Goal: Task Accomplishment & Management: Use online tool/utility

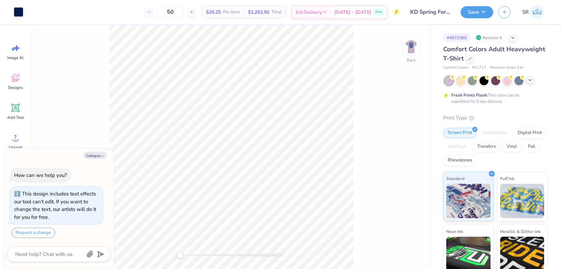
click at [531, 79] on icon at bounding box center [529, 79] width 5 height 5
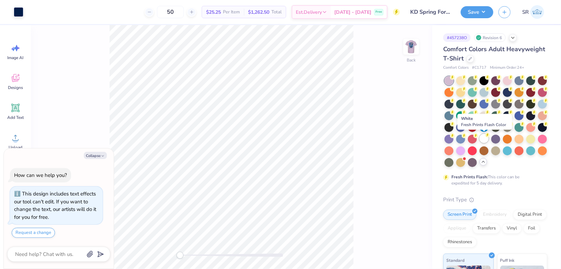
click at [484, 138] on div at bounding box center [484, 138] width 9 height 9
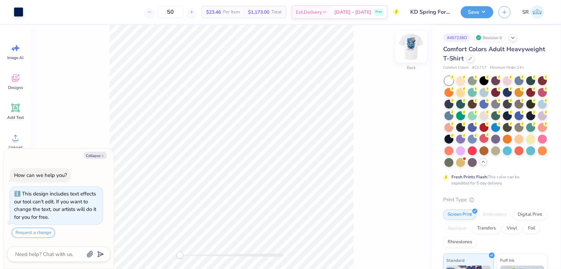
click at [406, 49] on img at bounding box center [411, 46] width 27 height 27
click at [477, 14] on button "Save" at bounding box center [477, 11] width 33 height 12
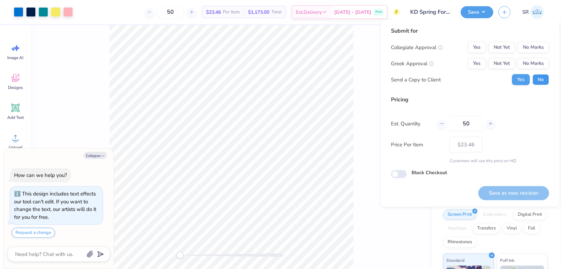
click at [544, 80] on button "No" at bounding box center [541, 79] width 16 height 11
click at [478, 62] on button "Yes" at bounding box center [477, 63] width 18 height 11
click at [521, 78] on button "Yes" at bounding box center [521, 79] width 18 height 11
click at [530, 46] on button "No Marks" at bounding box center [533, 47] width 31 height 11
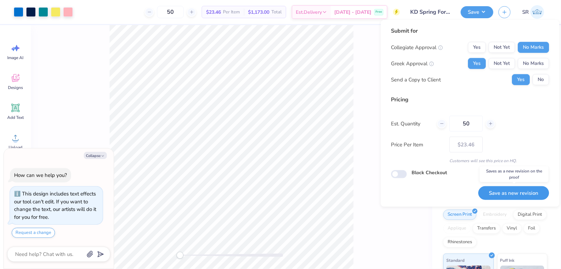
click at [511, 188] on button "Save as new revision" at bounding box center [513, 193] width 71 height 14
type textarea "x"
type input "– –"
type textarea "x"
type input "$23.46"
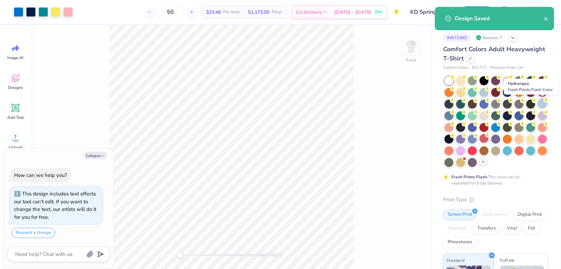
click at [540, 105] on div at bounding box center [542, 103] width 9 height 9
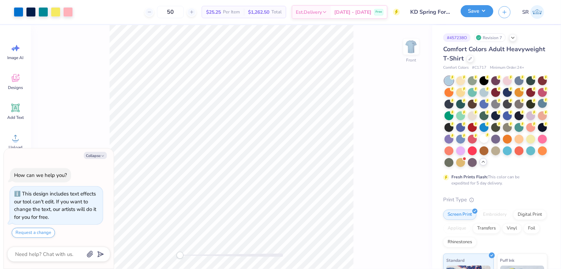
click at [485, 10] on button "Save" at bounding box center [477, 11] width 33 height 12
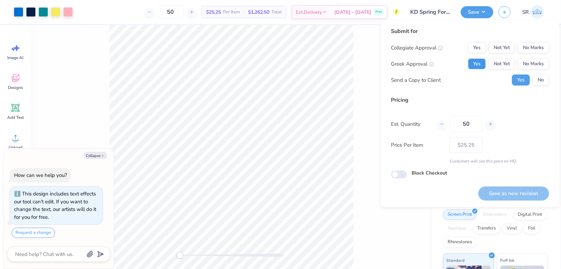
click at [474, 59] on button "Yes" at bounding box center [477, 63] width 18 height 11
click at [526, 51] on button "No Marks" at bounding box center [533, 47] width 31 height 11
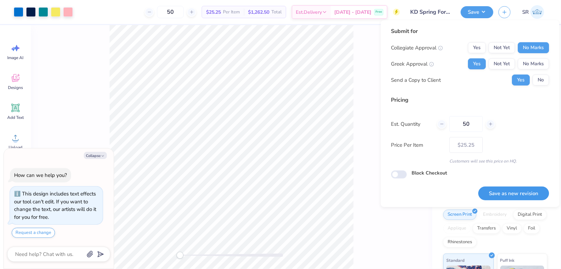
click at [510, 198] on button "Save as new revision" at bounding box center [513, 194] width 71 height 14
type textarea "x"
type input "– –"
type textarea "x"
type input "$25.25"
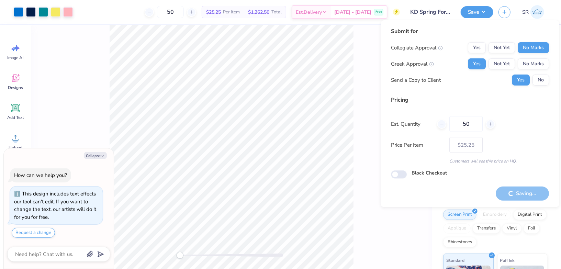
type textarea "x"
